Goal: Navigation & Orientation: Find specific page/section

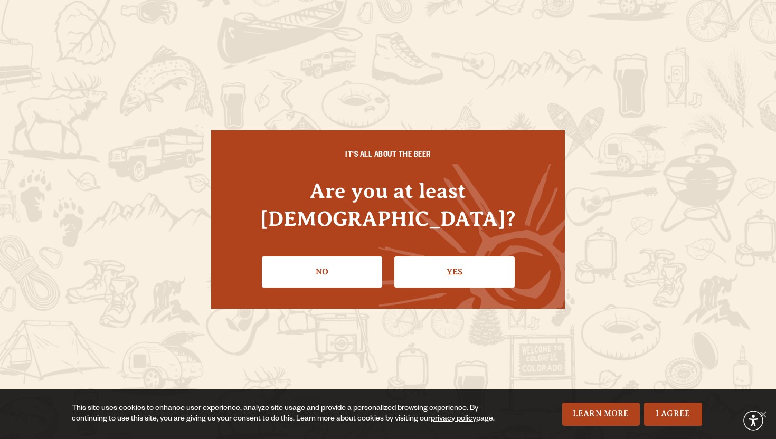
click at [438, 258] on link "Yes" at bounding box center [455, 272] width 120 height 31
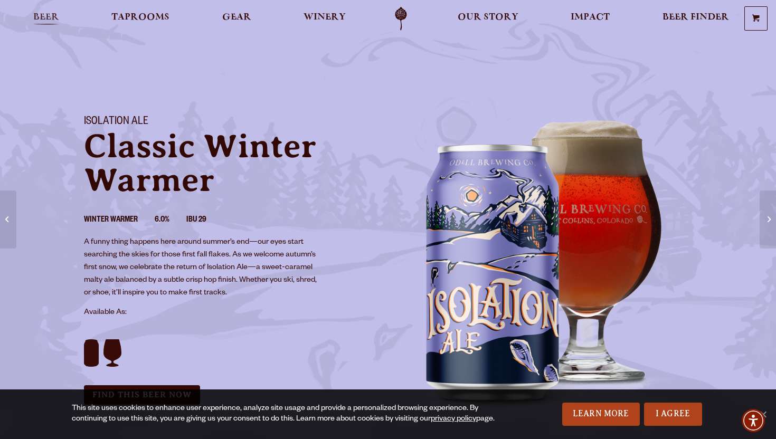
click at [41, 17] on span "Beer" at bounding box center [46, 17] width 26 height 8
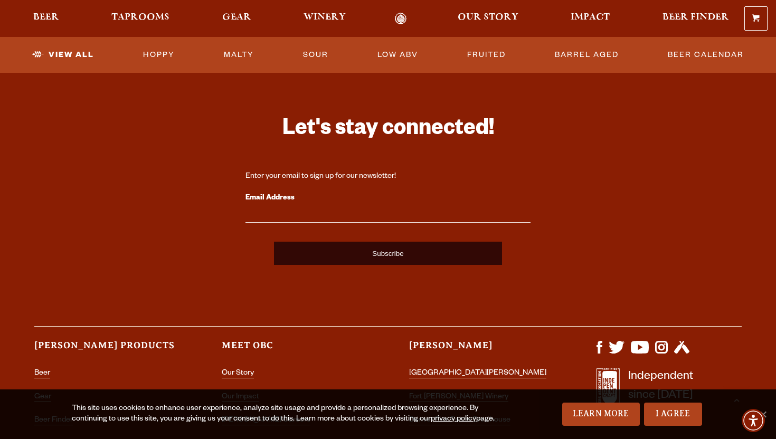
scroll to position [2535, 0]
